Goal: Information Seeking & Learning: Check status

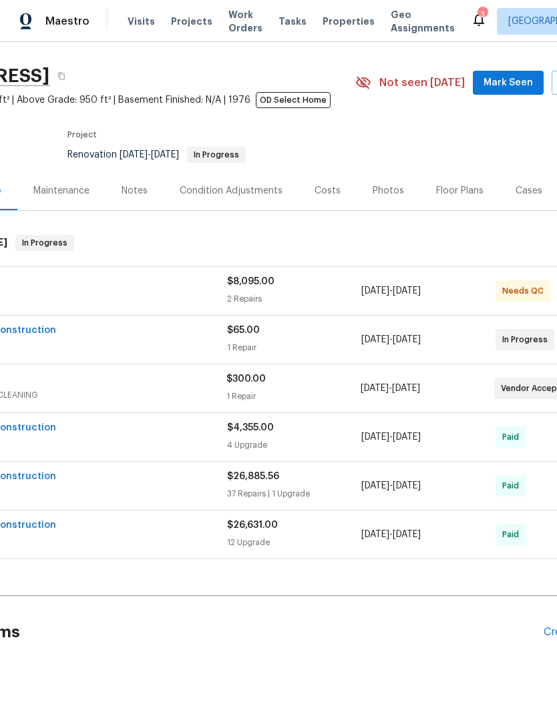
scroll to position [31, 127]
click at [147, 284] on div "How Much Air 1" at bounding box center [60, 283] width 335 height 16
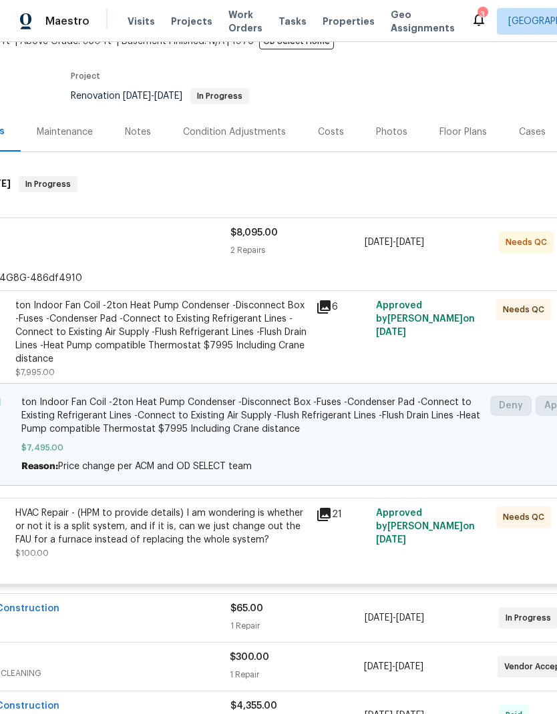
scroll to position [87, 121]
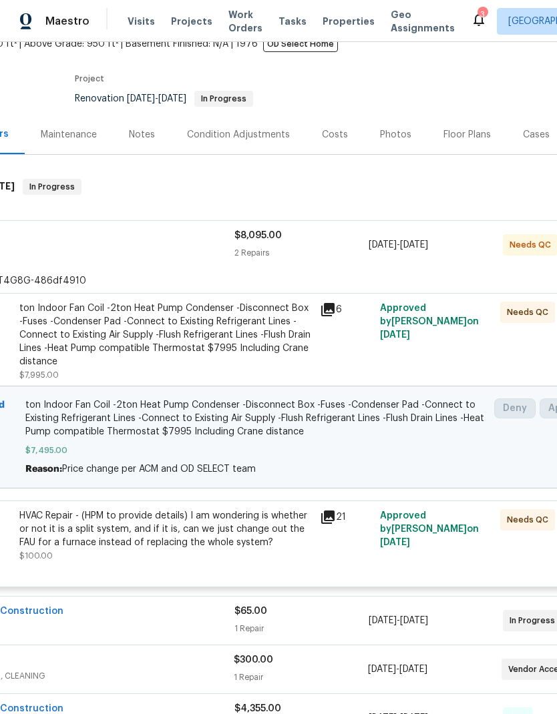
click at [179, 341] on div "ton Indoor Fan Coil -2ton Heat Pump Condenser -Disconnect Box -Fuses -Condenser…" at bounding box center [165, 335] width 292 height 67
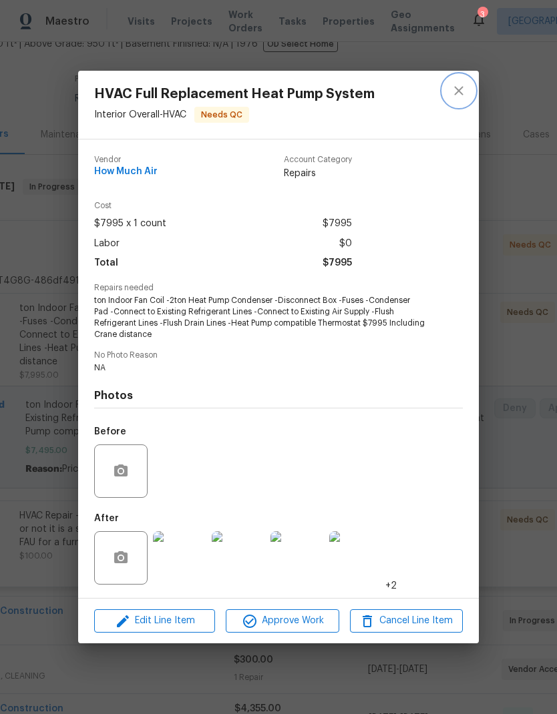
click at [457, 96] on icon "close" at bounding box center [458, 91] width 16 height 16
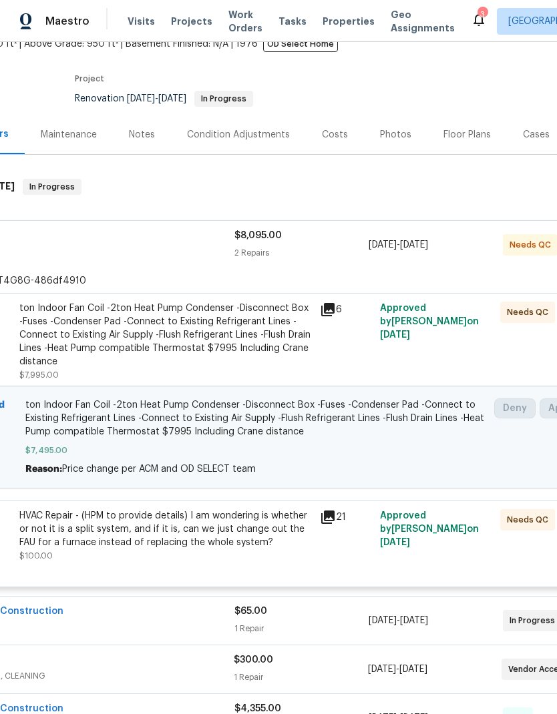
click at [407, 344] on div "Approved by Pablo Gonzalez on 7/8/2025" at bounding box center [436, 342] width 120 height 88
click at [160, 428] on span "ton Indoor Fan Coil -2ton Heat Pump Condenser -Disconnect Box -Fuses -Condenser…" at bounding box center [255, 418] width 461 height 40
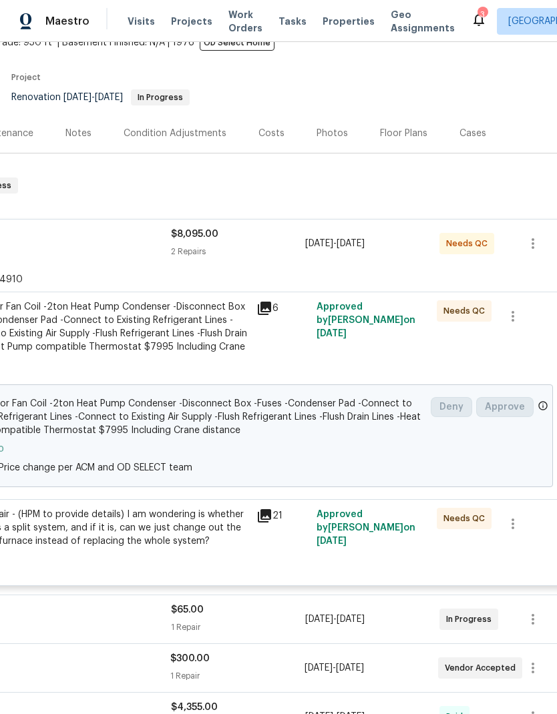
scroll to position [88, 192]
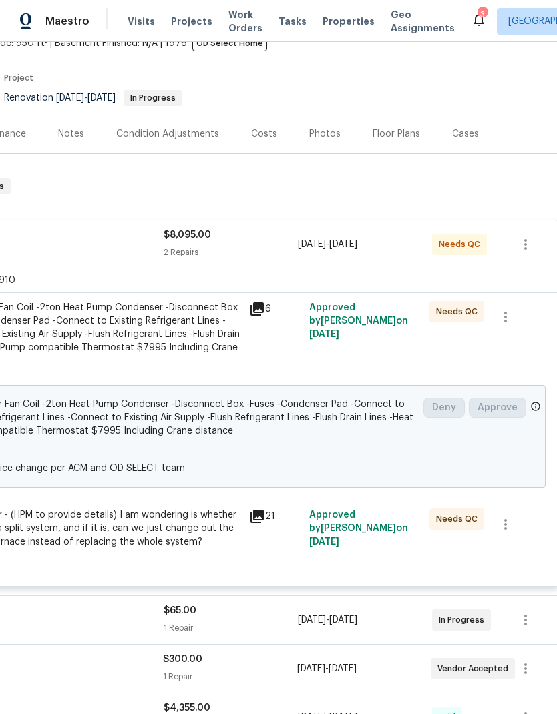
click at [177, 441] on div "ton Indoor Fan Coil -2ton Heat Pump Condenser -Disconnect Box -Fuses -Condenser…" at bounding box center [185, 436] width 461 height 77
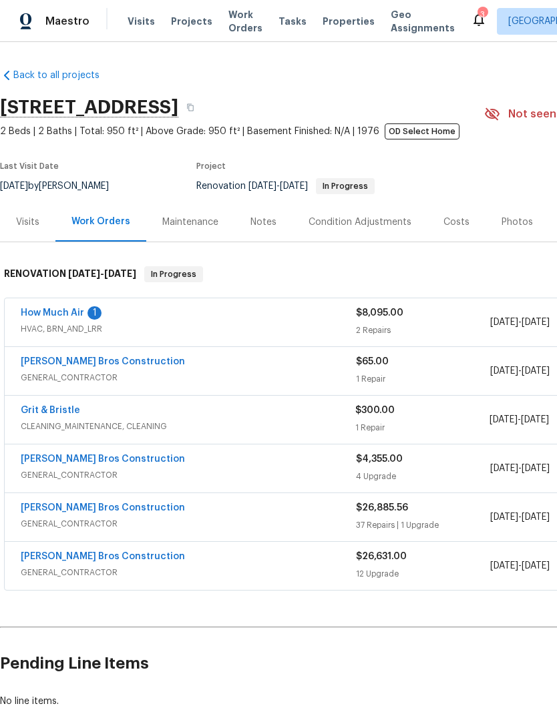
click at [238, 319] on div "How Much Air 1" at bounding box center [188, 314] width 335 height 16
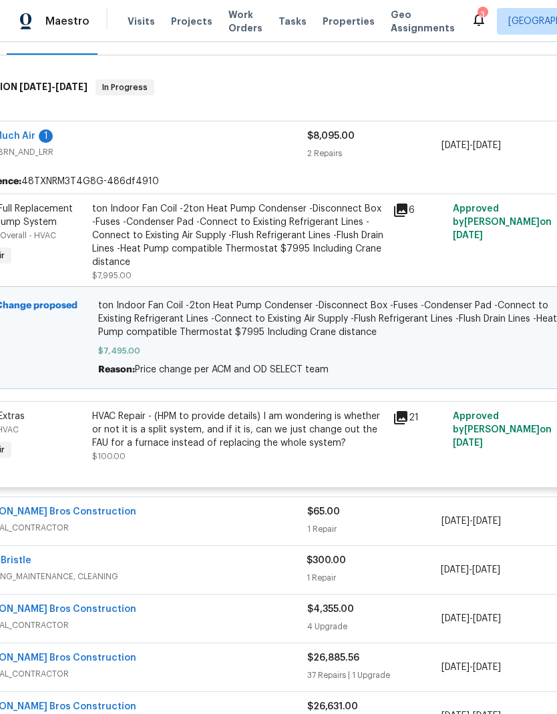
scroll to position [187, 46]
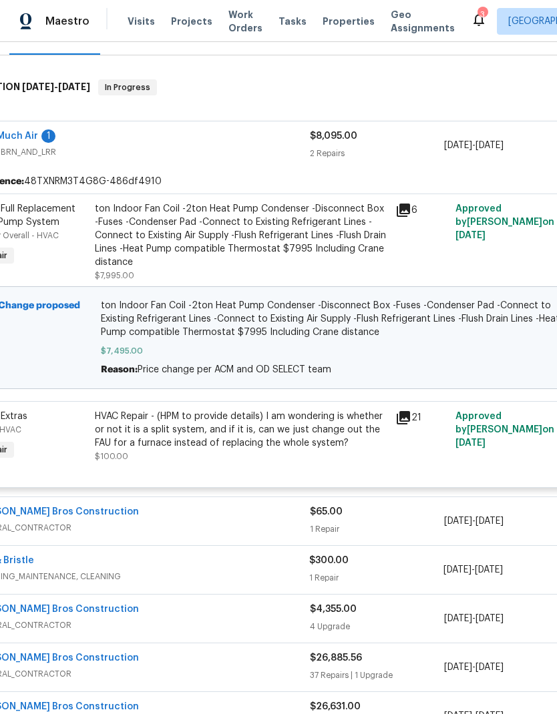
click at [158, 331] on span "ton Indoor Fan Coil -2ton Heat Pump Condenser -Disconnect Box -Fuses -Condenser…" at bounding box center [331, 319] width 461 height 40
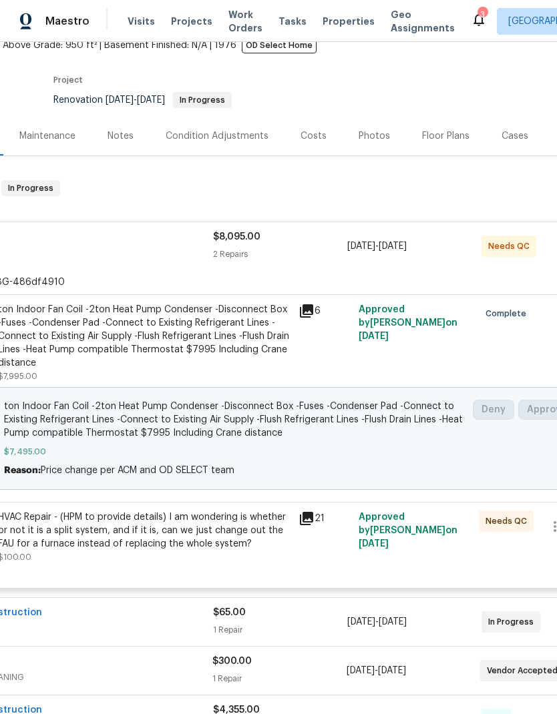
scroll to position [87, 143]
click at [121, 326] on div "ton Indoor Fan Coil -2ton Heat Pump Condenser -Disconnect Box -Fuses -Condenser…" at bounding box center [144, 335] width 292 height 67
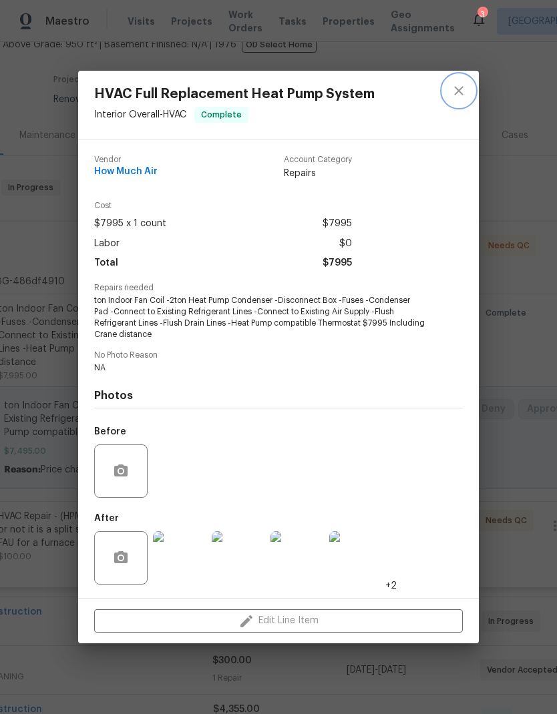
click at [457, 81] on button "close" at bounding box center [458, 91] width 32 height 32
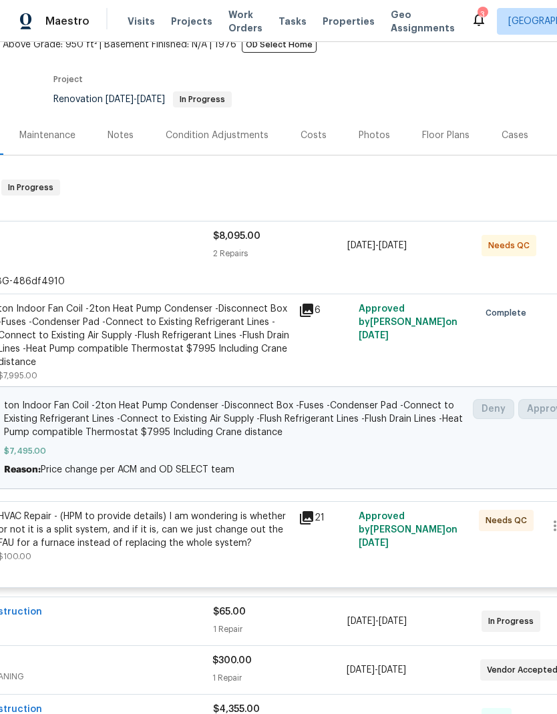
click at [161, 261] on div "How Much Air 1 HVAC, BRN_AND_LRR" at bounding box center [45, 246] width 335 height 32
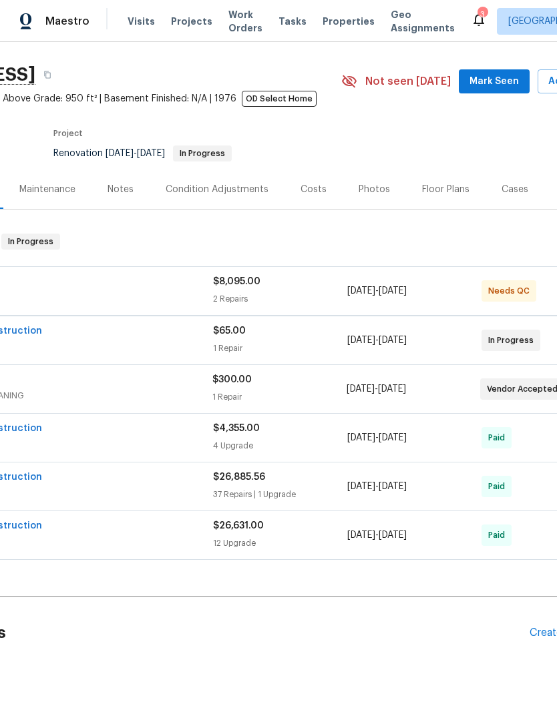
scroll to position [31, 143]
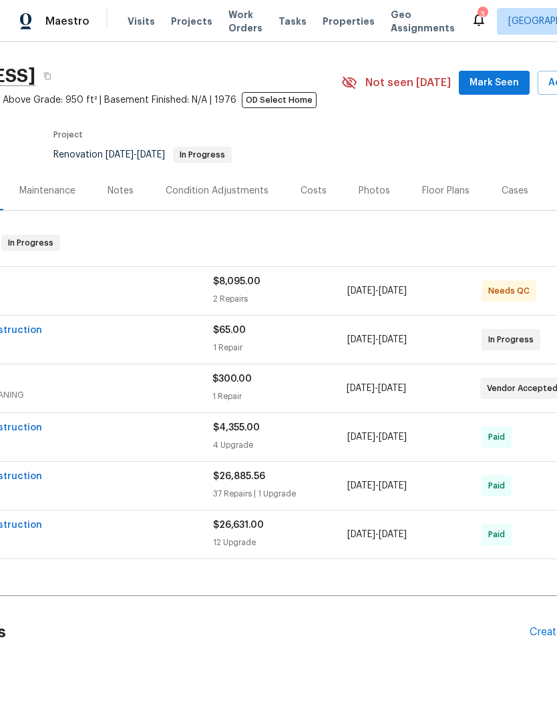
click at [447, 284] on div "[DATE] - [DATE]" at bounding box center [414, 291] width 134 height 32
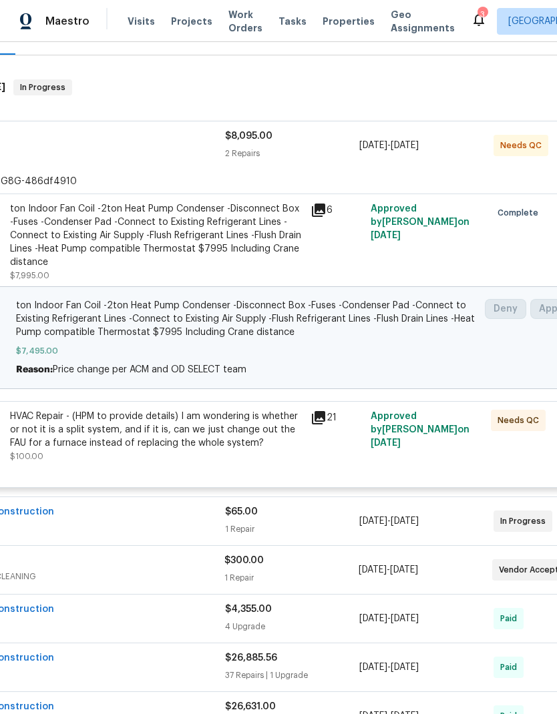
scroll to position [188, 130]
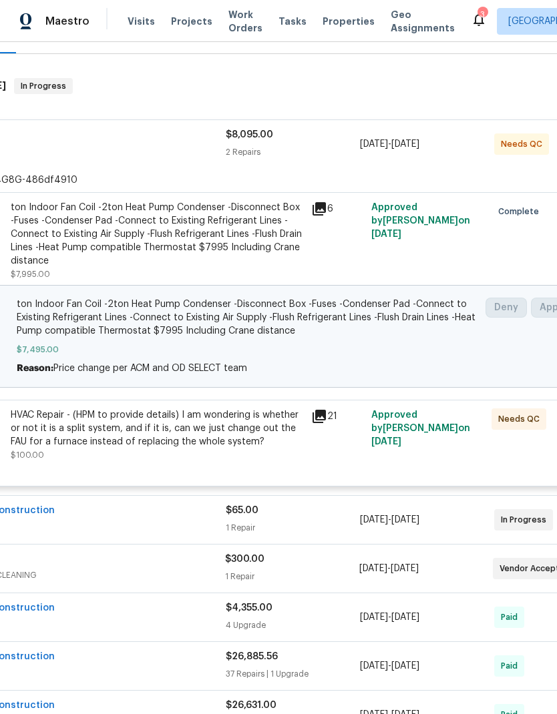
click at [394, 432] on span "Approved by [PERSON_NAME] on [DATE]" at bounding box center [420, 428] width 99 height 36
click at [163, 438] on div "HVAC Repair - (HPM to provide details) I am wondering is whether or not it is a…" at bounding box center [157, 428] width 292 height 40
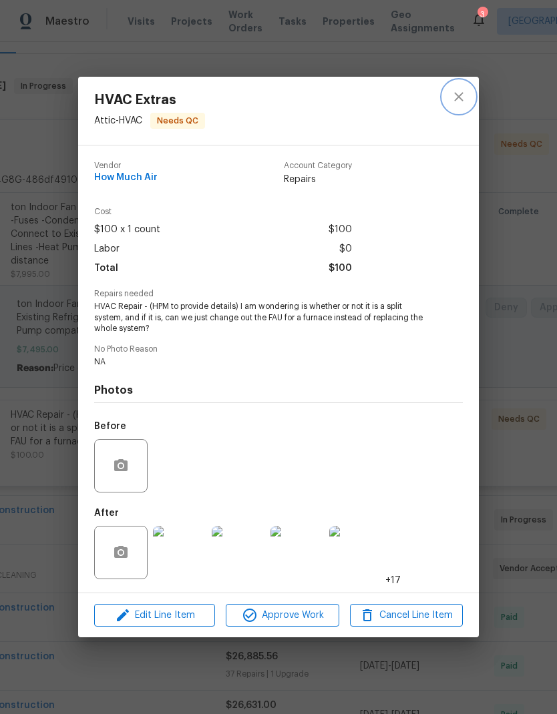
click at [463, 89] on icon "close" at bounding box center [458, 97] width 16 height 16
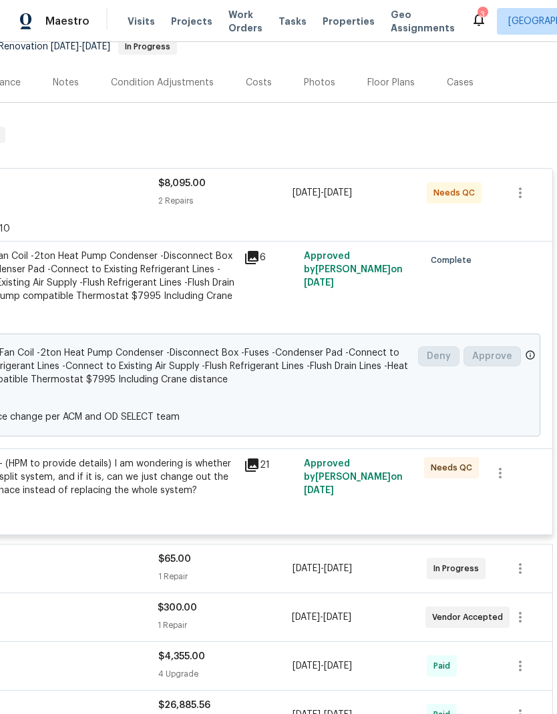
scroll to position [139, 198]
